Goal: Task Accomplishment & Management: Use online tool/utility

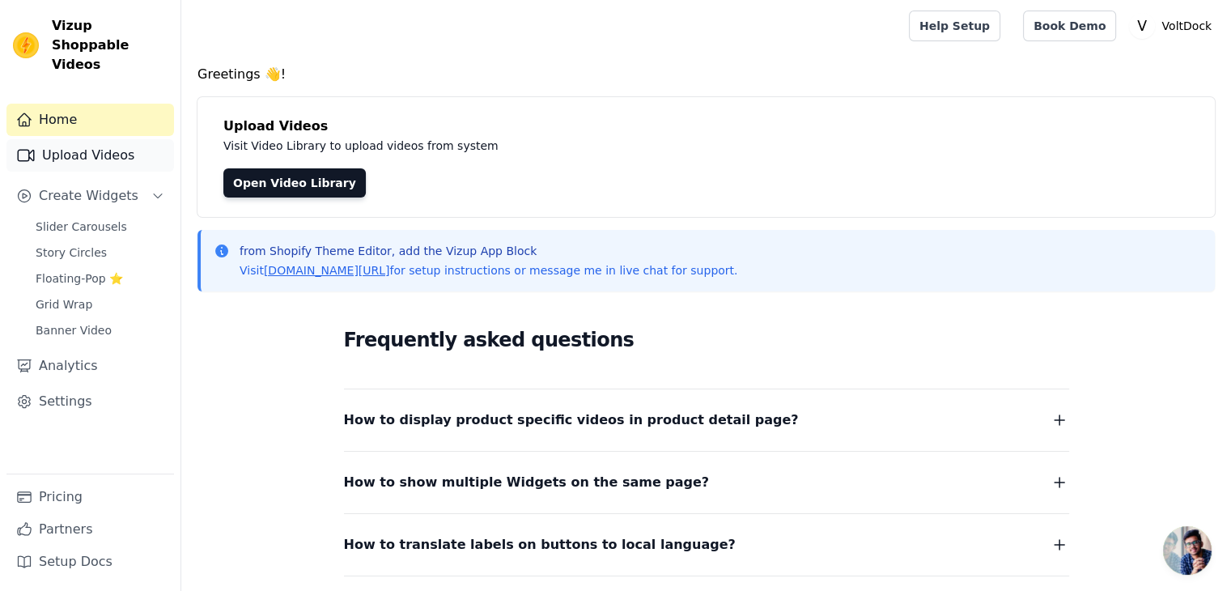
click at [74, 139] on link "Upload Videos" at bounding box center [90, 155] width 168 height 32
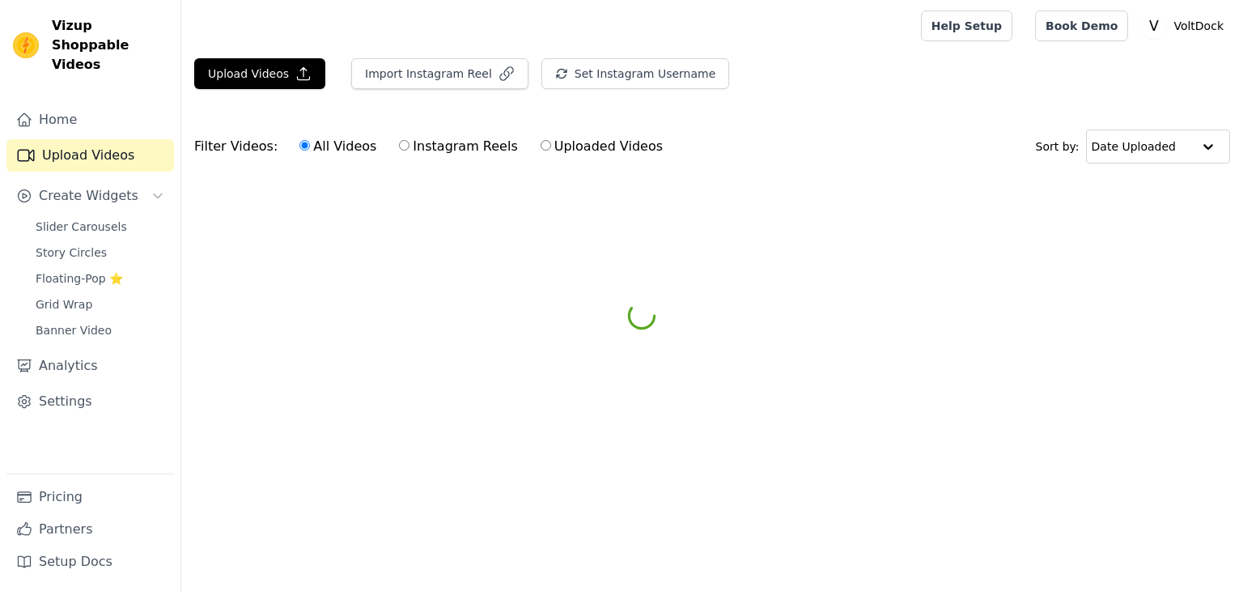
click at [64, 219] on span "Slider Carousels" at bounding box center [81, 227] width 91 height 16
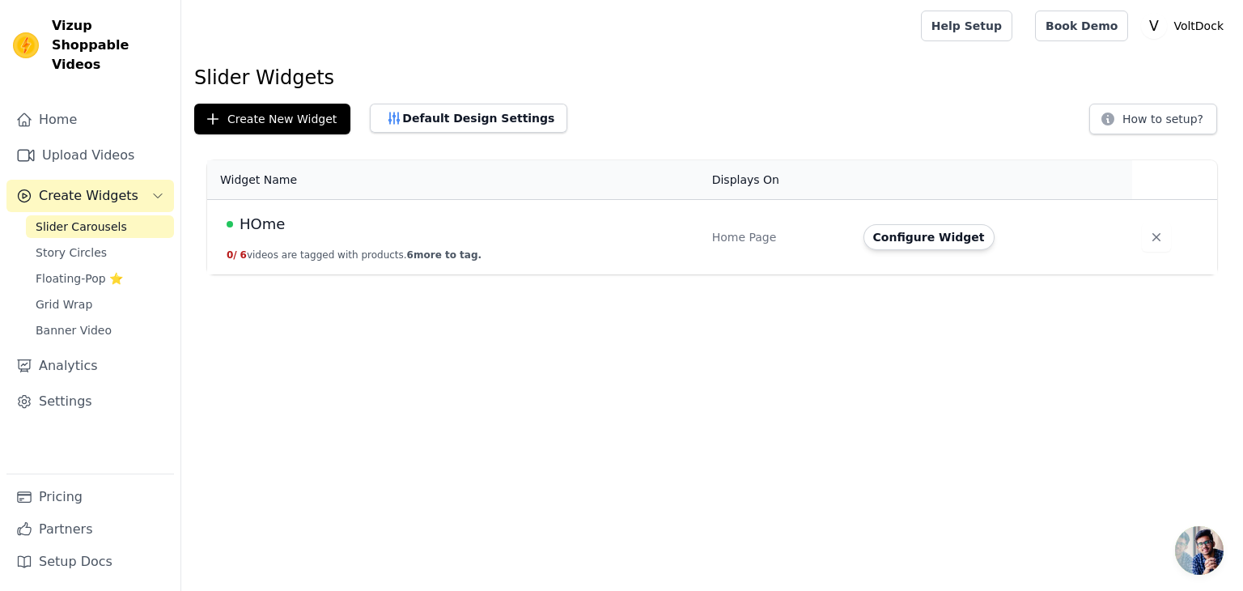
click at [265, 229] on span "HOme" at bounding box center [262, 224] width 45 height 23
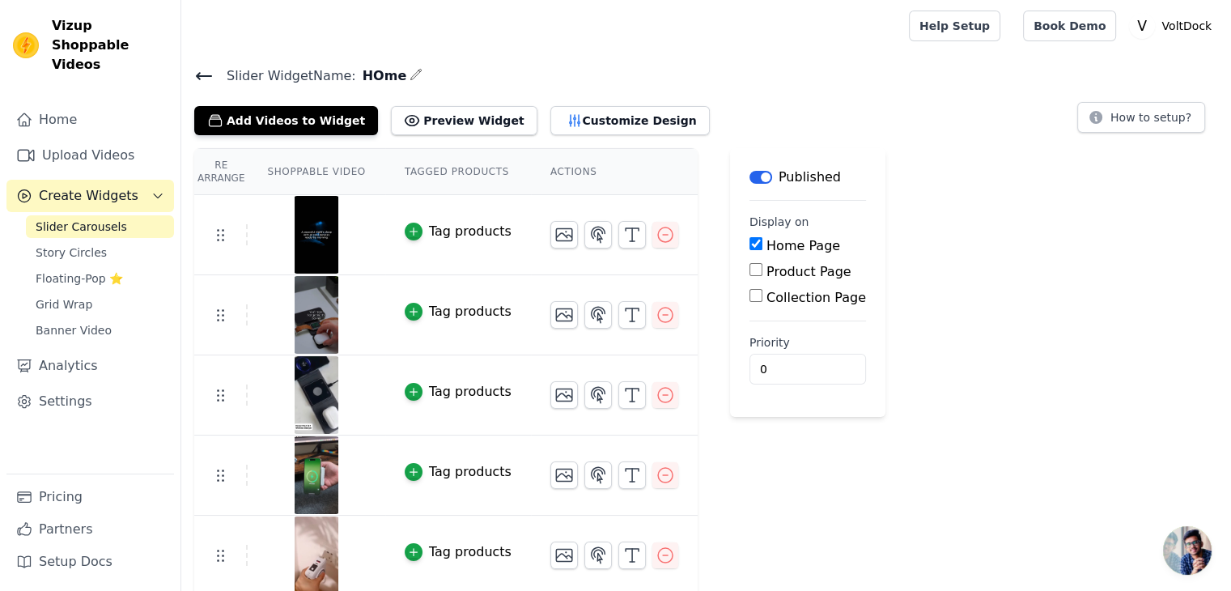
click at [750, 267] on input "Product Page" at bounding box center [756, 269] width 13 height 13
checkbox input "true"
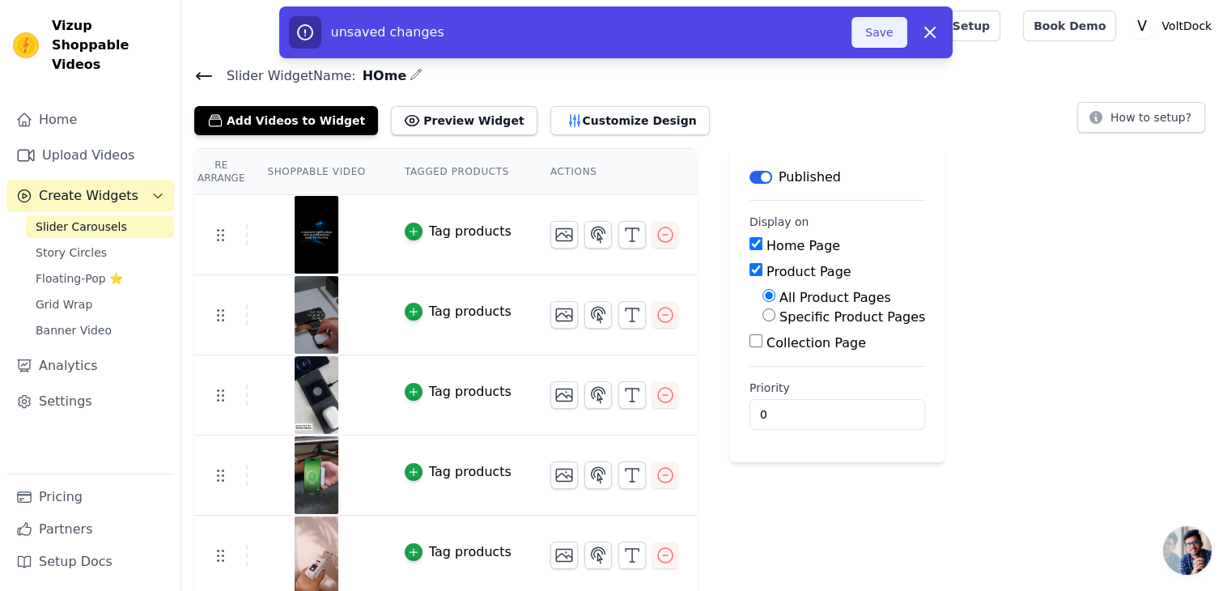
click at [897, 35] on button "Save" at bounding box center [879, 32] width 55 height 31
click at [888, 33] on button "Save" at bounding box center [879, 32] width 55 height 31
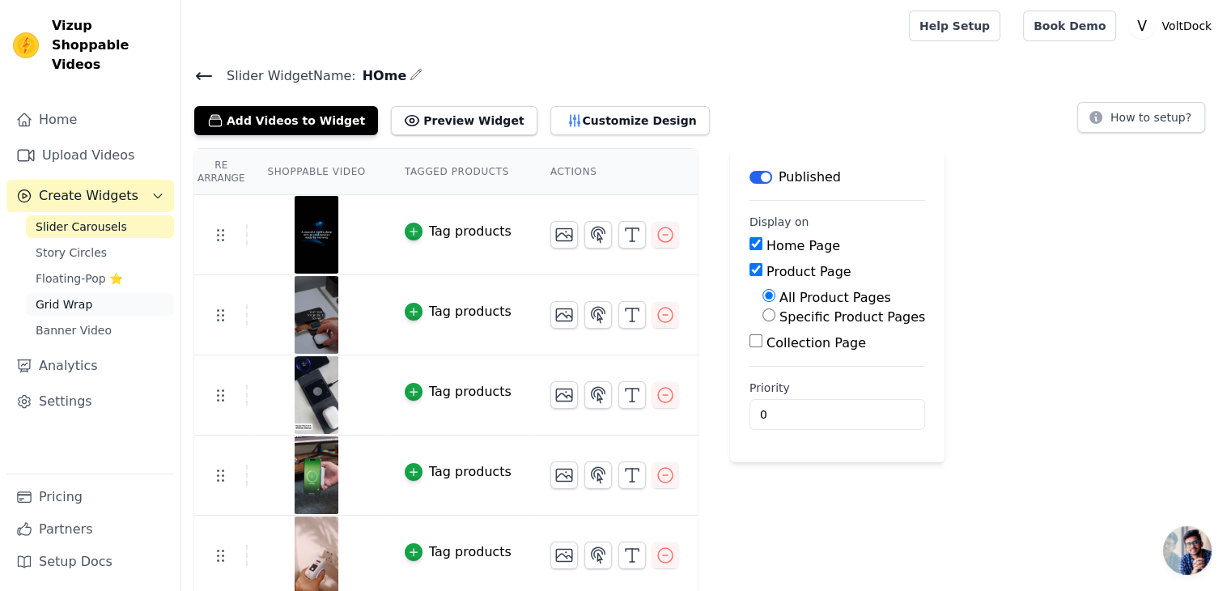
click at [43, 296] on span "Grid Wrap" at bounding box center [64, 304] width 57 height 16
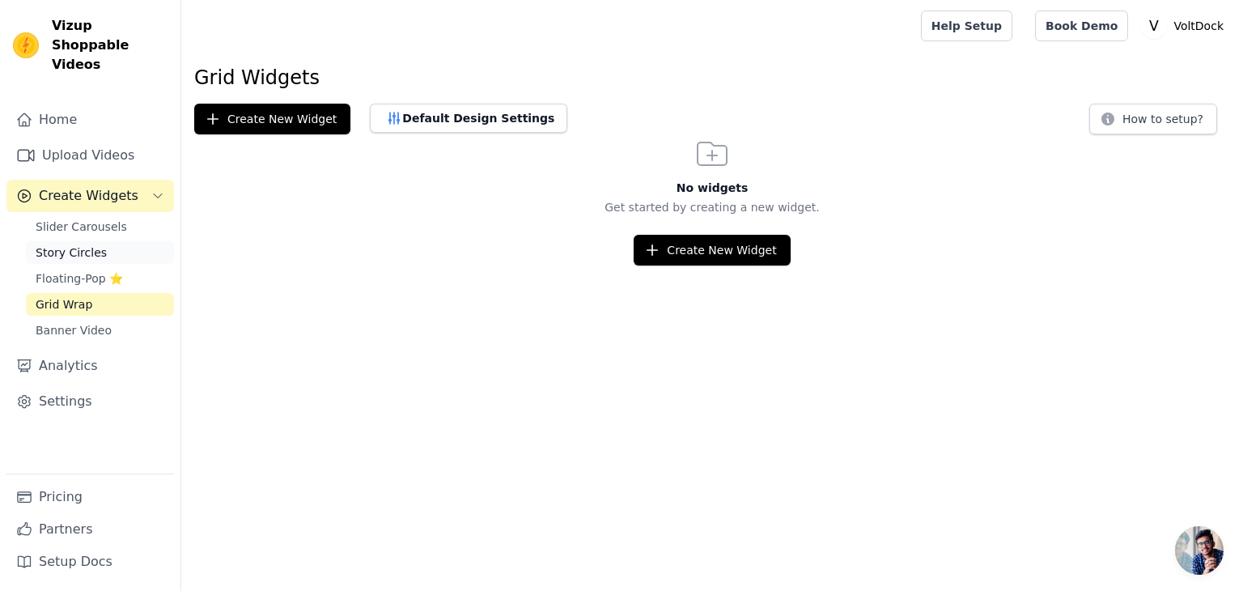
click at [66, 244] on span "Story Circles" at bounding box center [71, 252] width 71 height 16
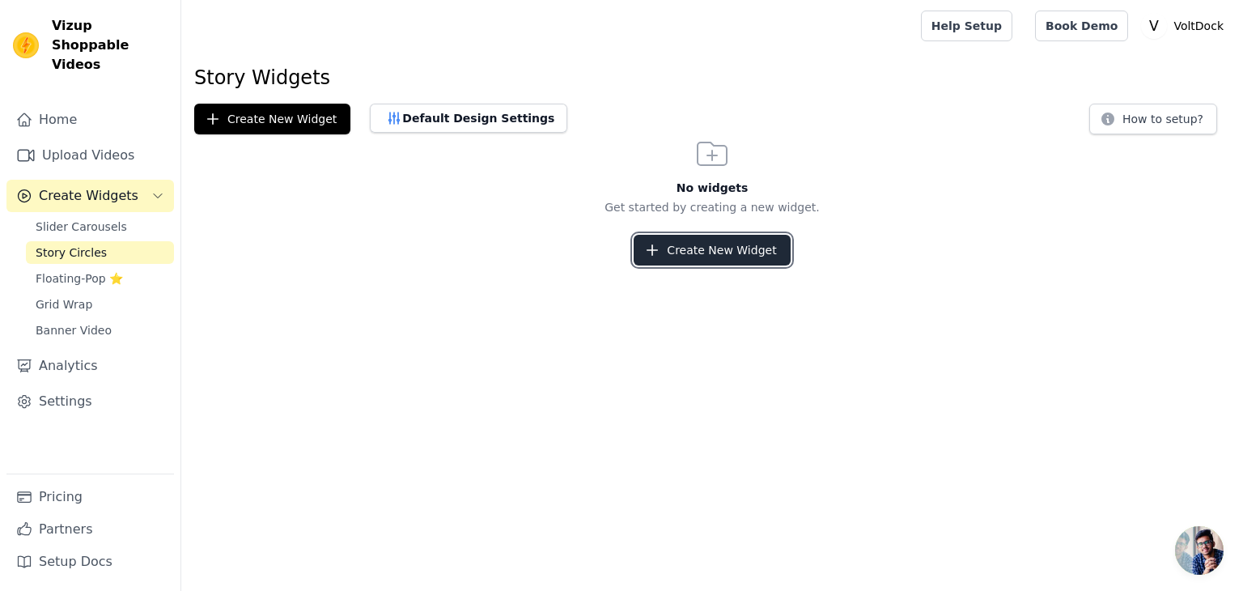
click at [699, 247] on button "Create New Widget" at bounding box center [712, 250] width 156 height 31
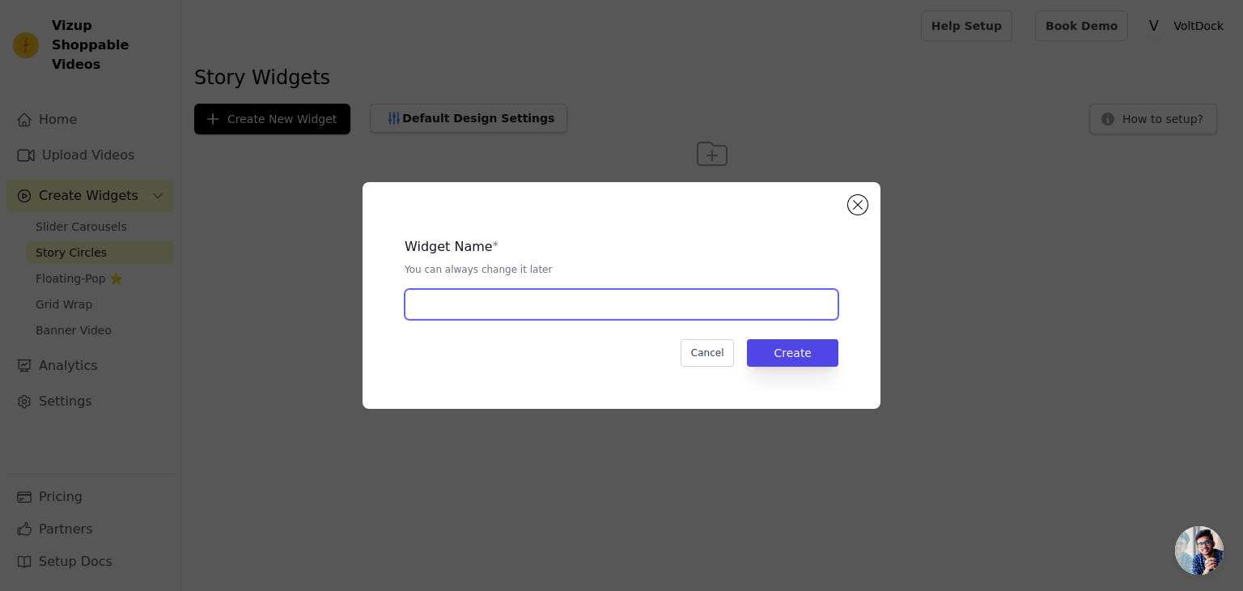
click at [636, 300] on input "text" at bounding box center [622, 304] width 434 height 31
type input "Product page"
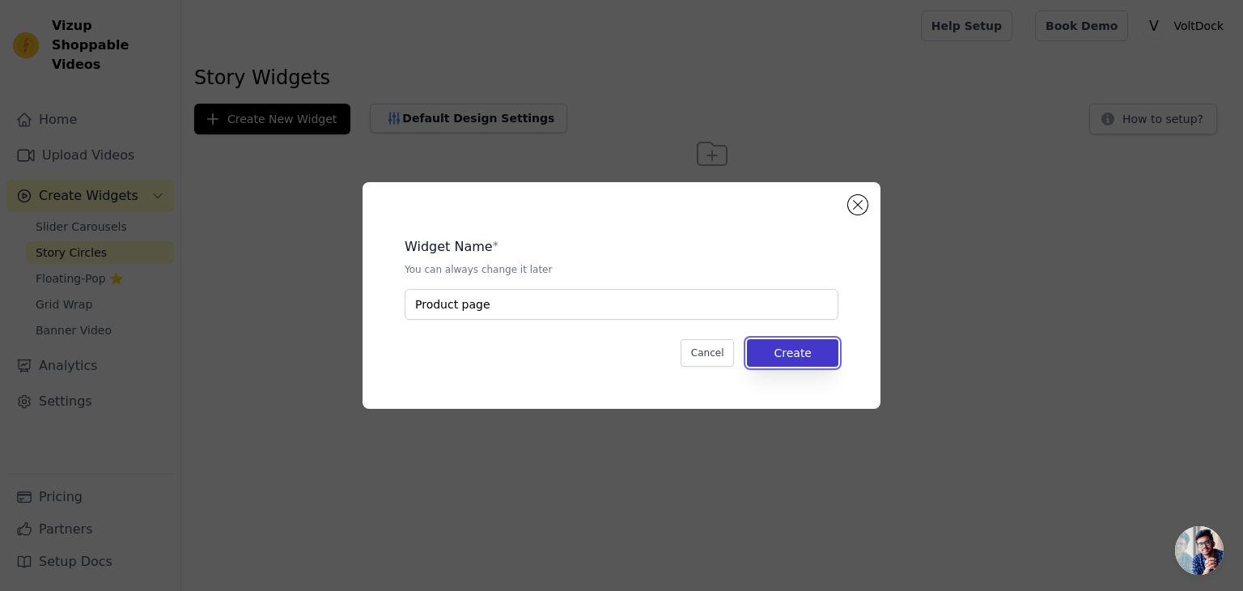
click at [797, 355] on button "Create" at bounding box center [792, 353] width 91 height 28
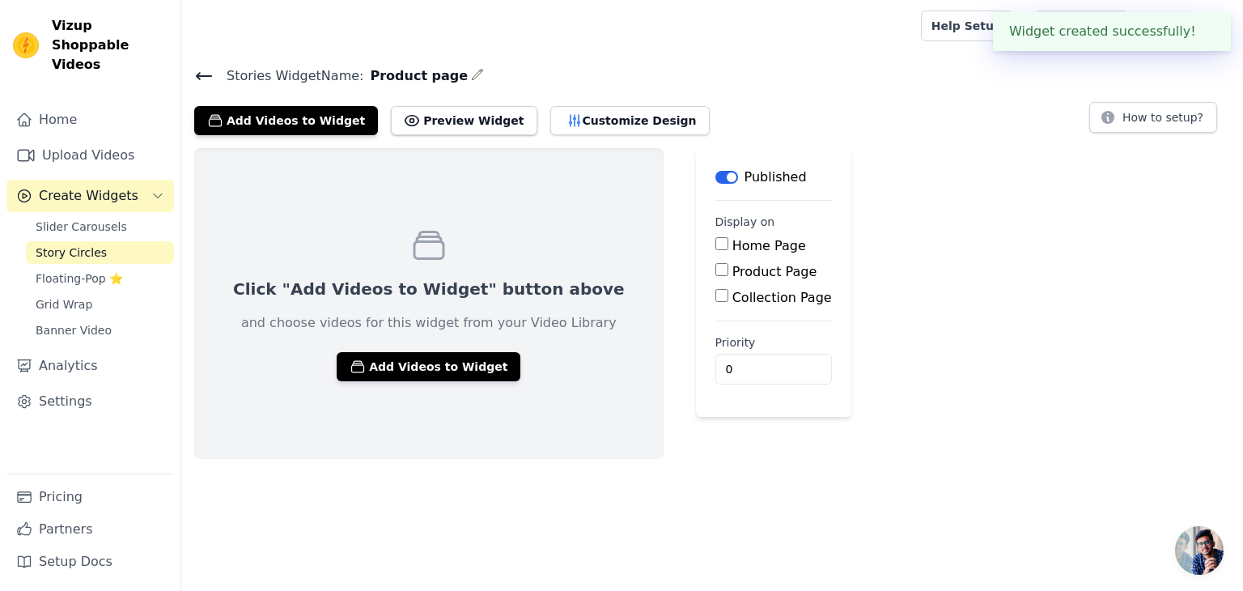
click at [716, 270] on input "Product Page" at bounding box center [722, 269] width 13 height 13
checkbox input "true"
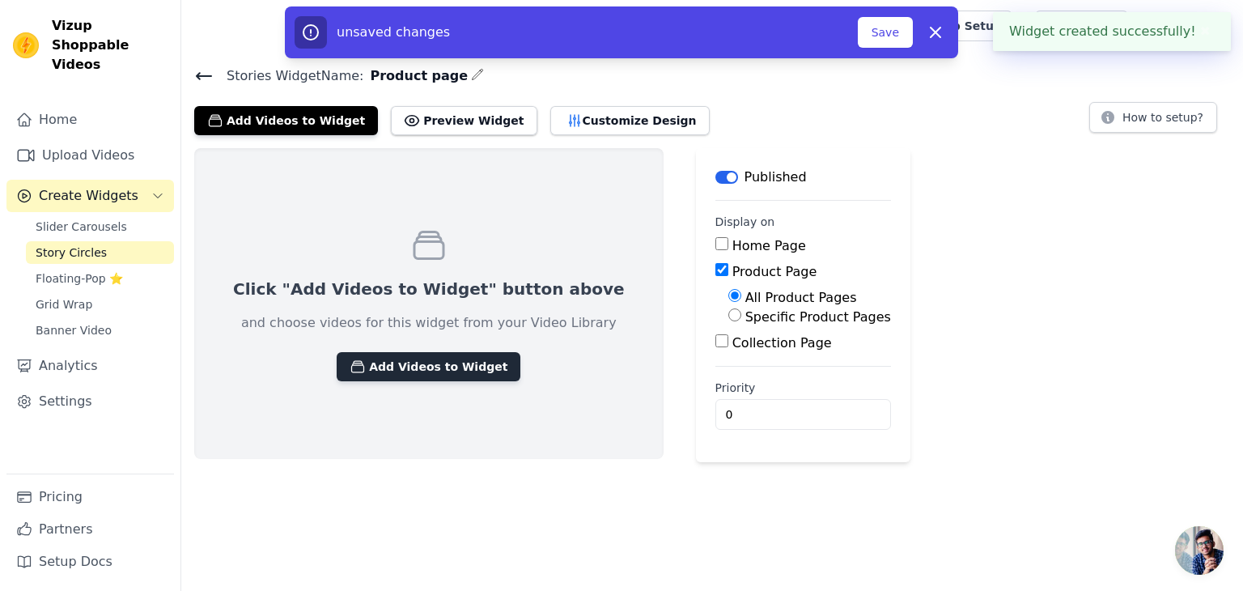
click at [424, 367] on button "Add Videos to Widget" at bounding box center [429, 366] width 184 height 29
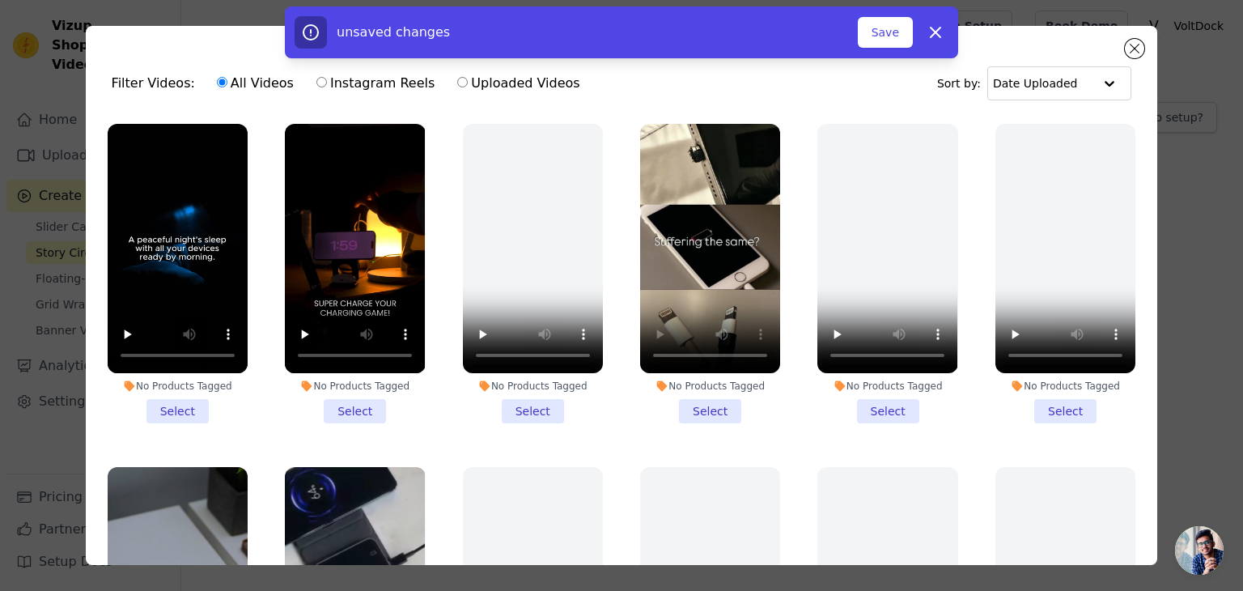
click at [703, 402] on li "No Products Tagged Select" at bounding box center [710, 274] width 140 height 300
click at [0, 0] on input "No Products Tagged Select" at bounding box center [0, 0] width 0 height 0
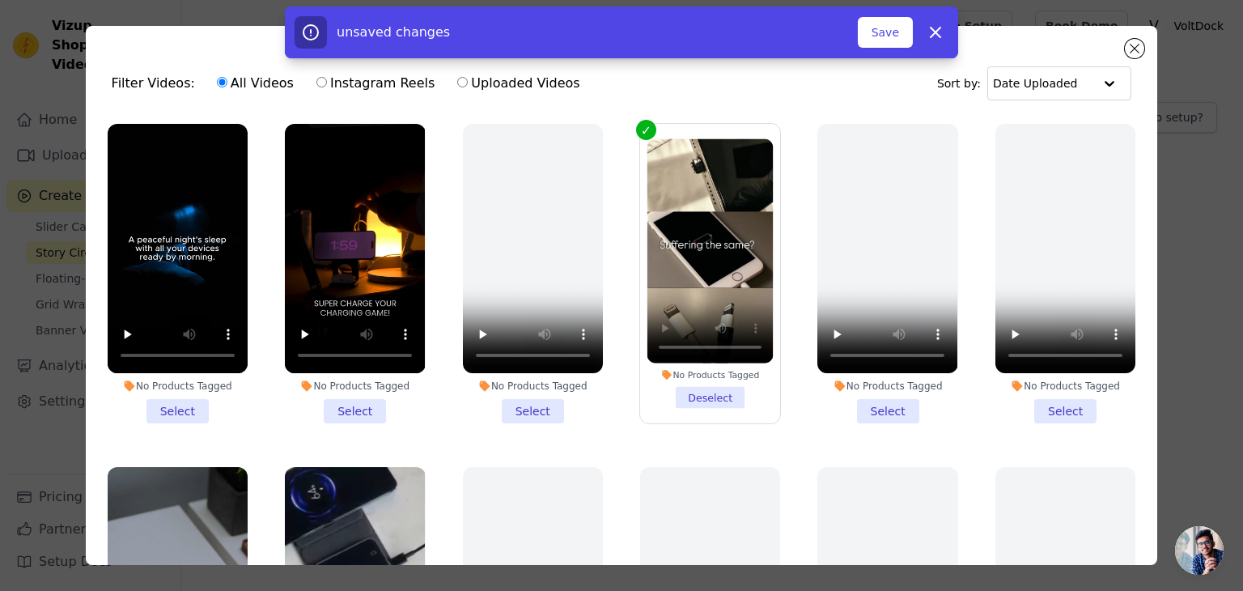
click at [353, 402] on li "No Products Tagged Select" at bounding box center [355, 274] width 140 height 300
click at [0, 0] on input "No Products Tagged Select" at bounding box center [0, 0] width 0 height 0
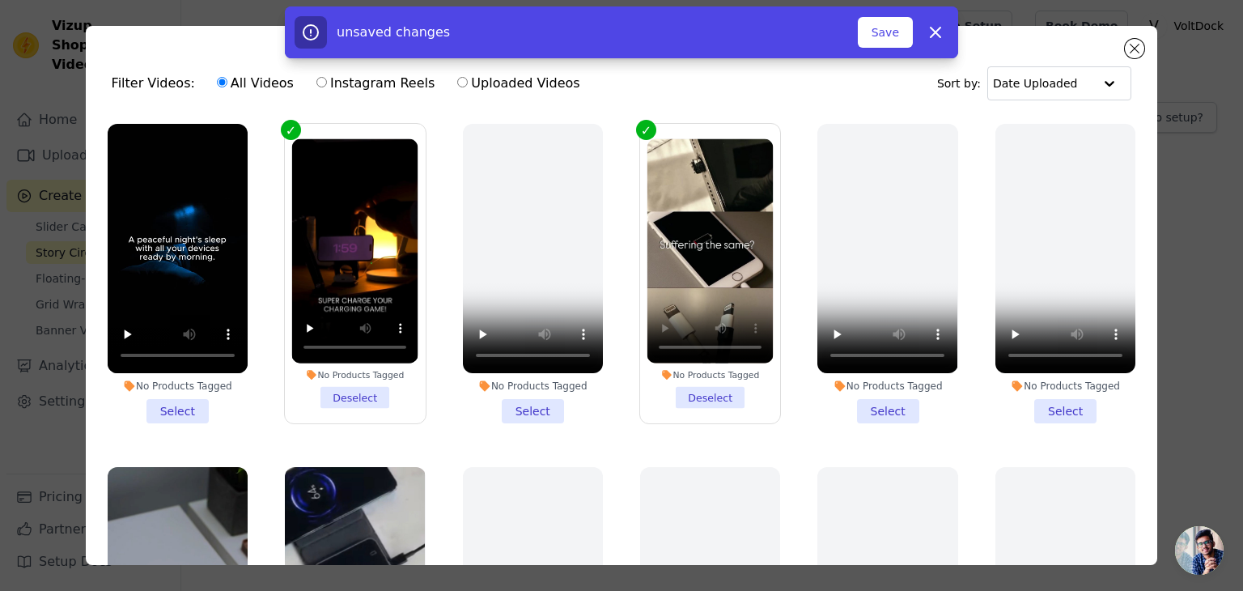
click at [194, 399] on li "No Products Tagged Select" at bounding box center [178, 274] width 140 height 300
click at [0, 0] on input "No Products Tagged Select" at bounding box center [0, 0] width 0 height 0
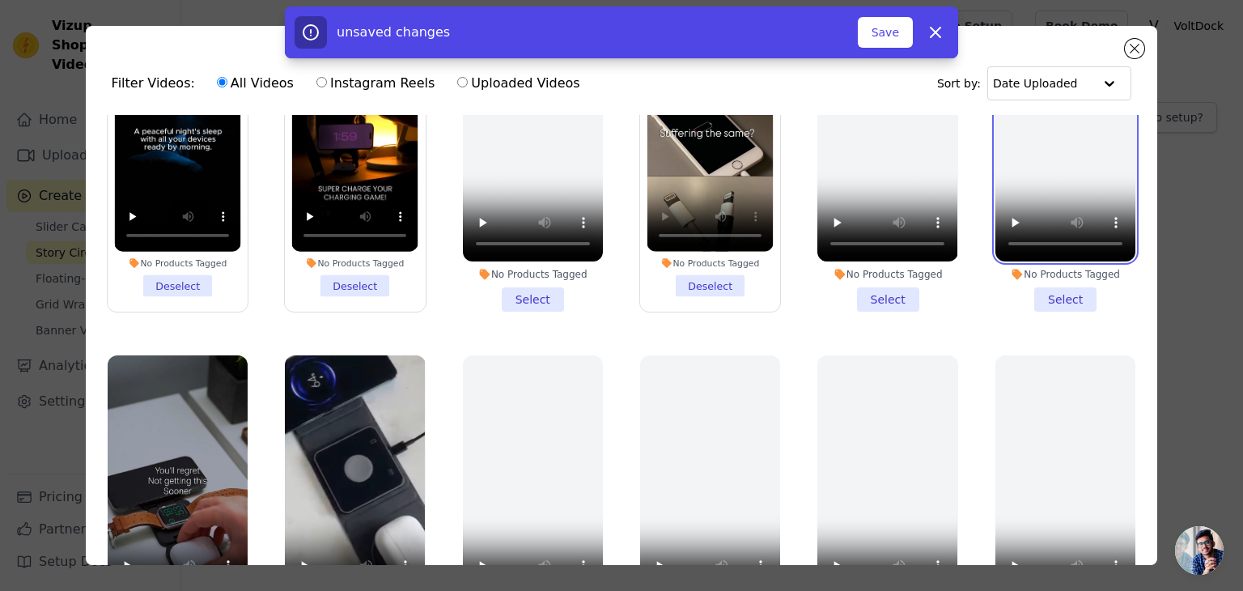
scroll to position [243, 0]
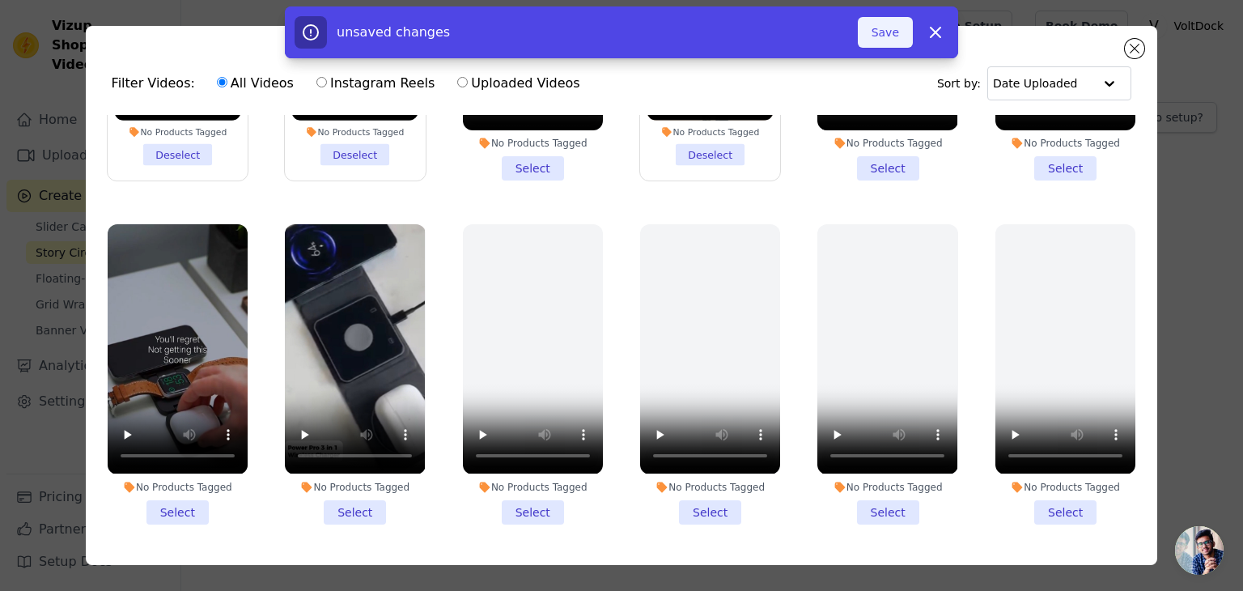
click at [889, 31] on button "Save" at bounding box center [885, 32] width 55 height 31
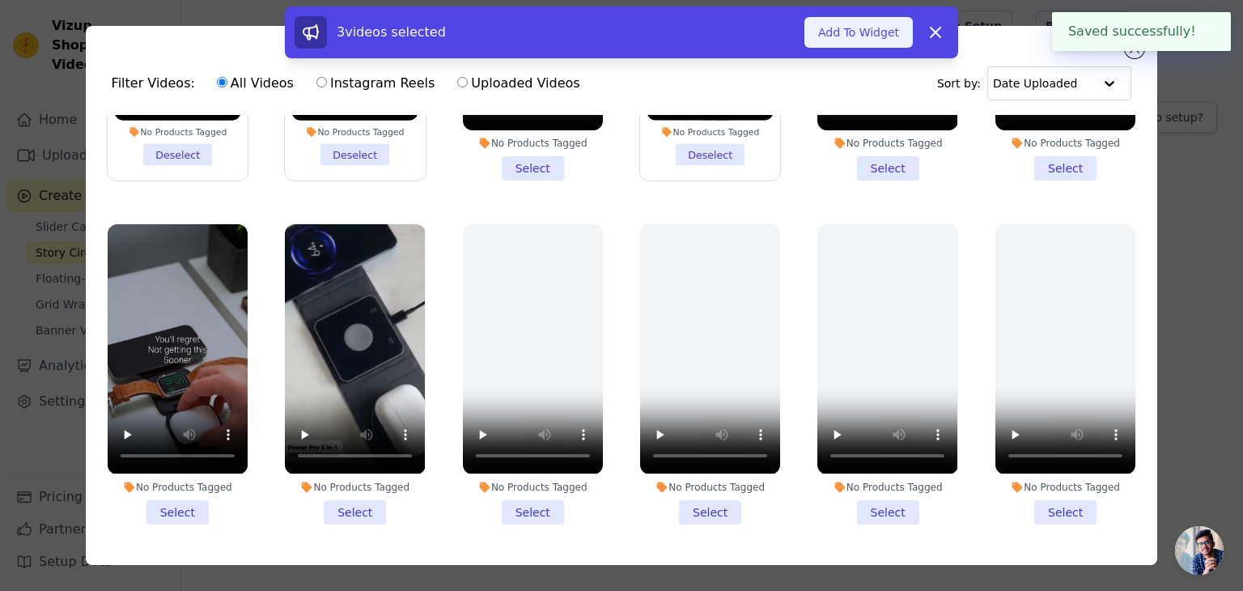
click at [858, 28] on button "Add To Widget" at bounding box center [859, 32] width 108 height 31
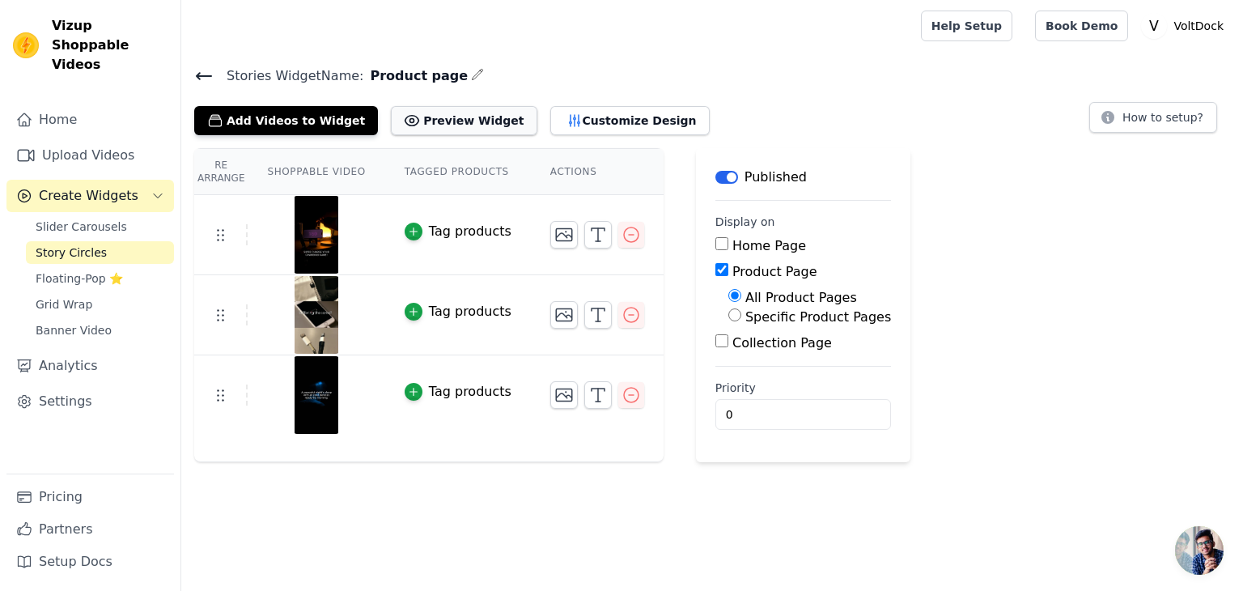
click at [444, 123] on button "Preview Widget" at bounding box center [464, 120] width 146 height 29
click at [296, 118] on button "Add Videos to Widget" at bounding box center [286, 120] width 184 height 29
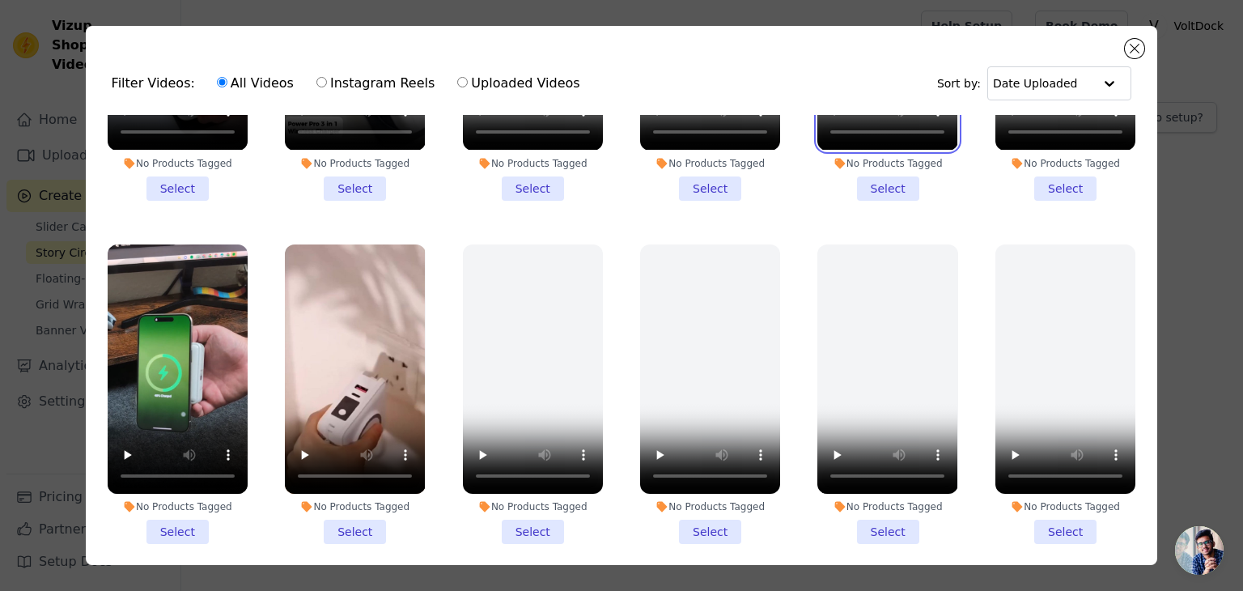
scroll to position [971, 0]
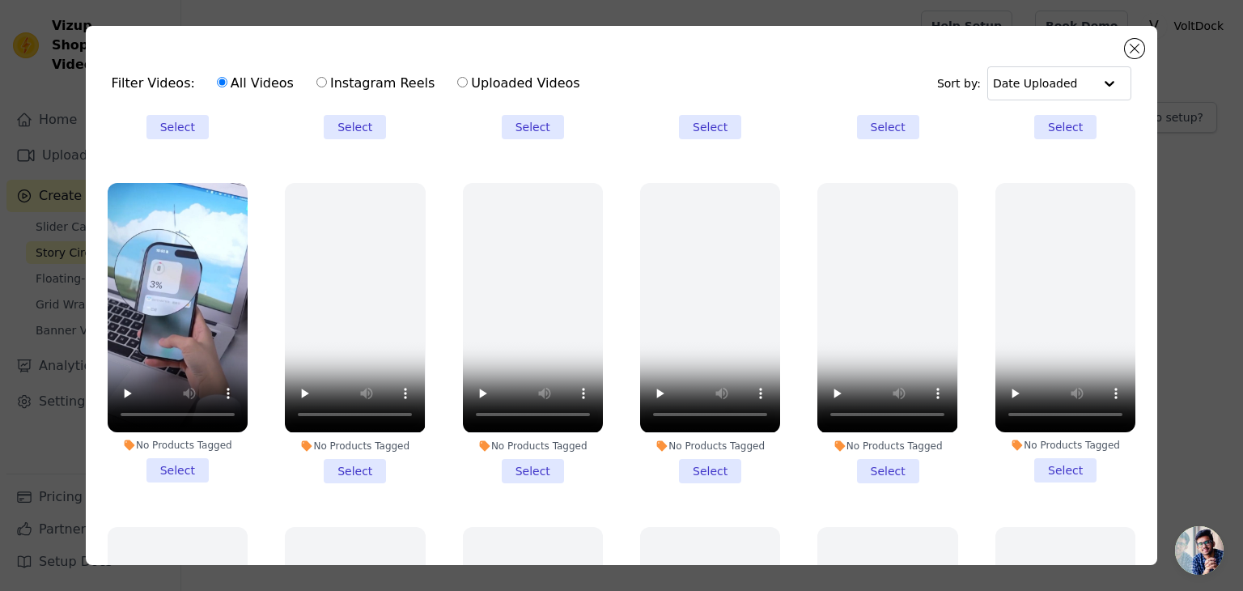
click at [164, 444] on li "No Products Tagged Select" at bounding box center [178, 333] width 140 height 300
click at [0, 0] on input "No Products Tagged Select" at bounding box center [0, 0] width 0 height 0
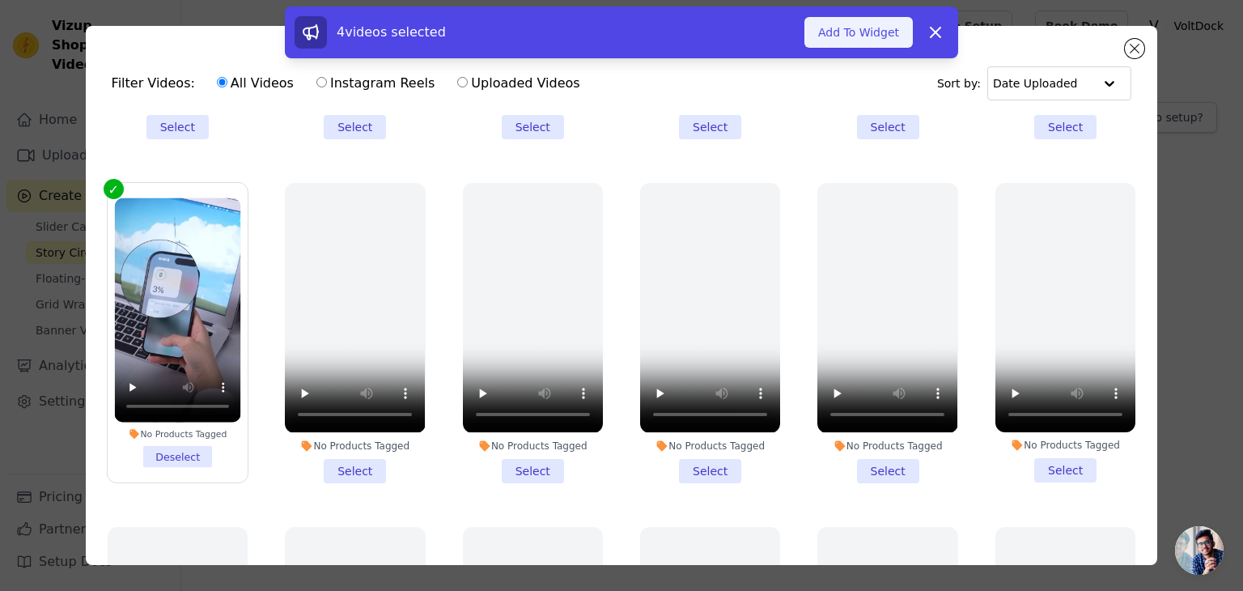
click at [852, 37] on button "Add To Widget" at bounding box center [859, 32] width 108 height 31
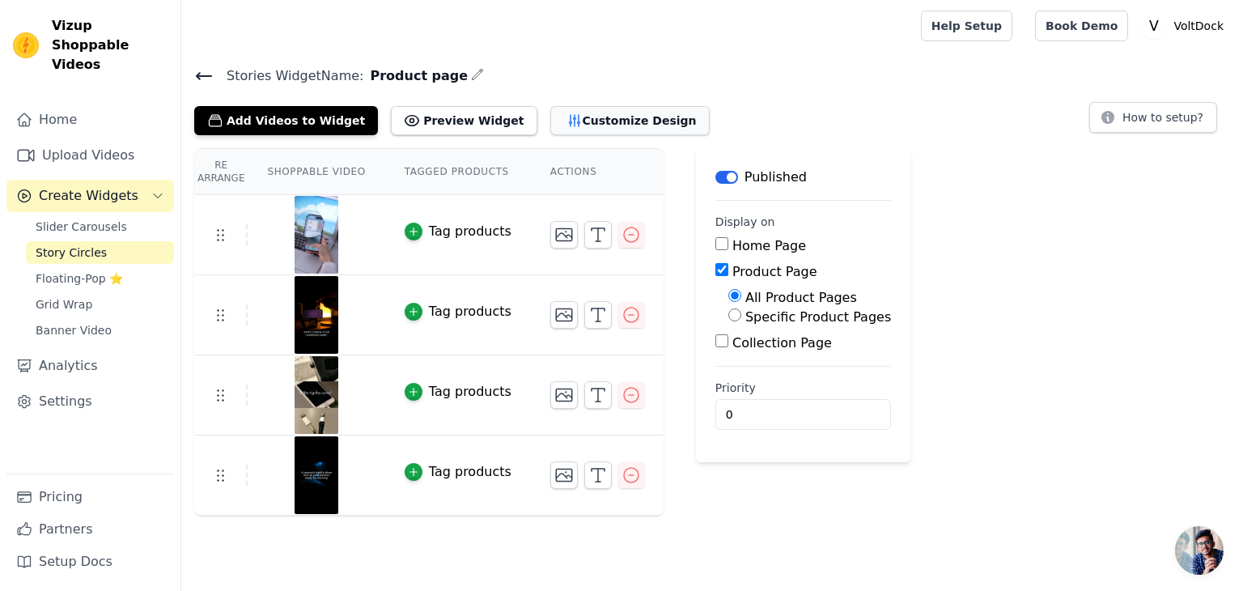
click at [593, 120] on button "Customize Design" at bounding box center [630, 120] width 159 height 29
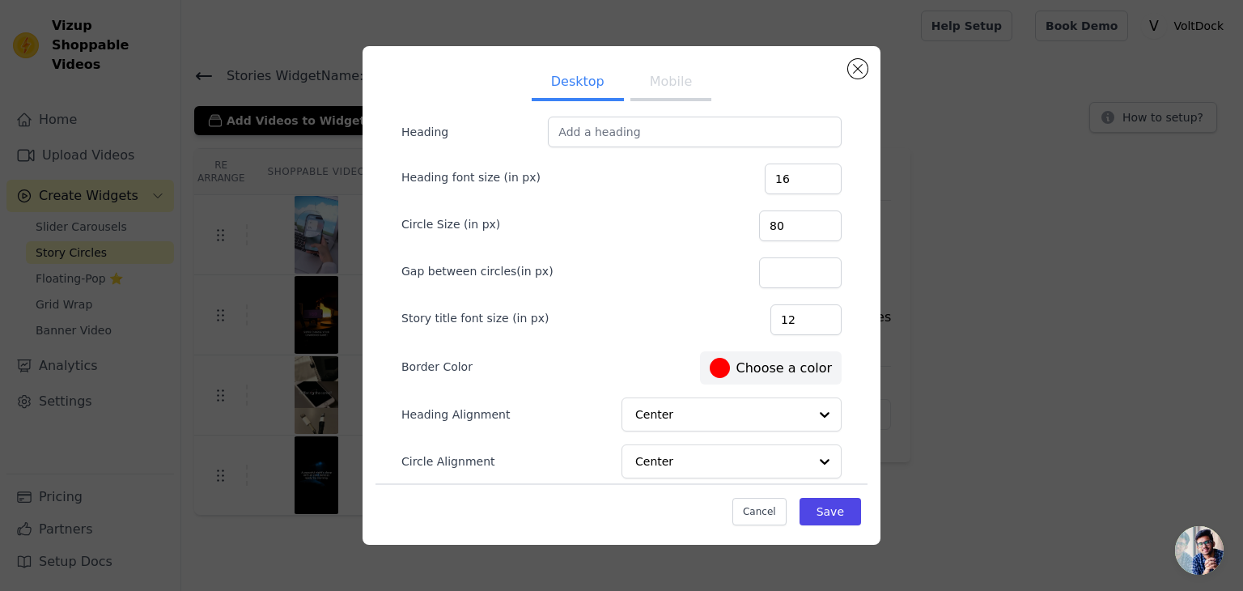
scroll to position [0, 0]
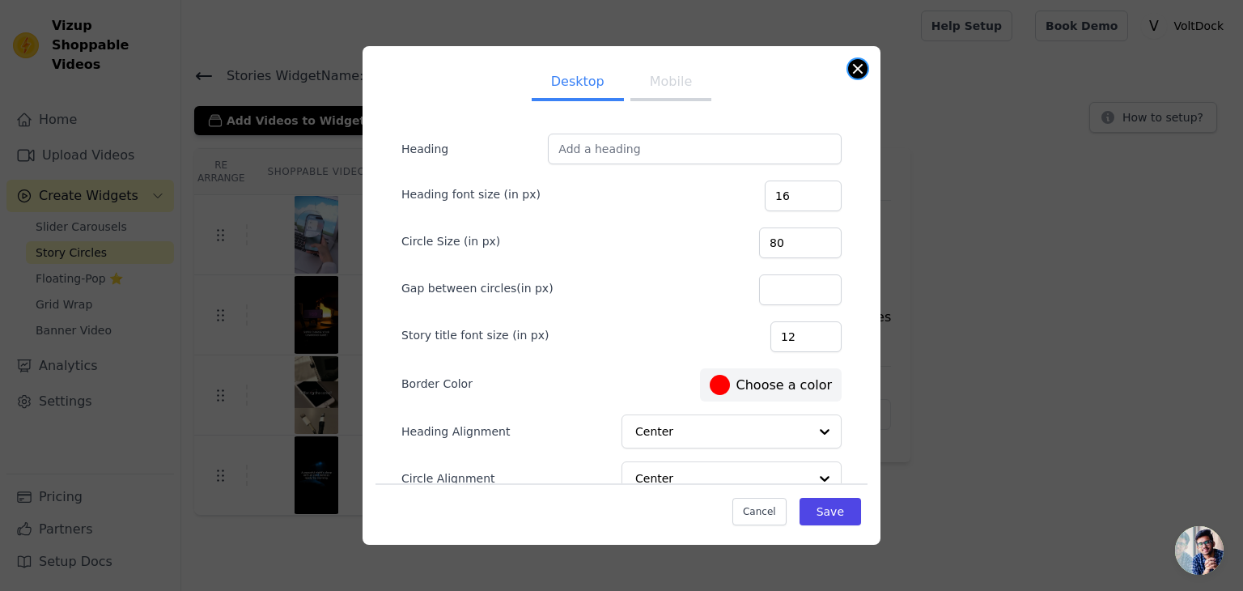
click at [858, 70] on button "Close modal" at bounding box center [857, 68] width 19 height 19
